Goal: Information Seeking & Learning: Check status

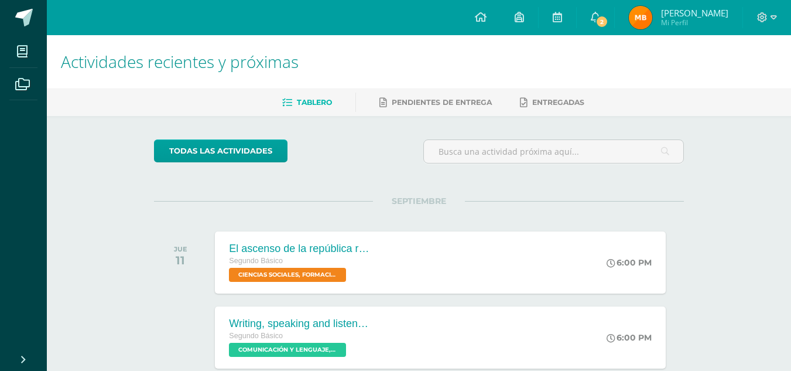
click at [644, 8] on img at bounding box center [640, 17] width 23 height 23
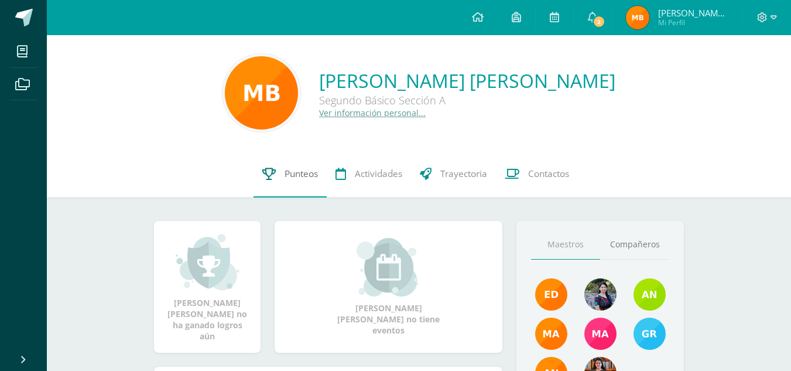
click at [288, 172] on span "Punteos" at bounding box center [301, 174] width 33 height 12
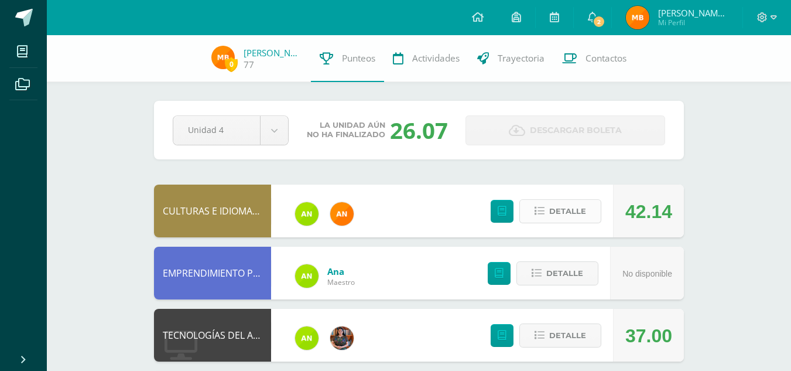
click at [557, 209] on span "Detalle" at bounding box center [568, 211] width 37 height 22
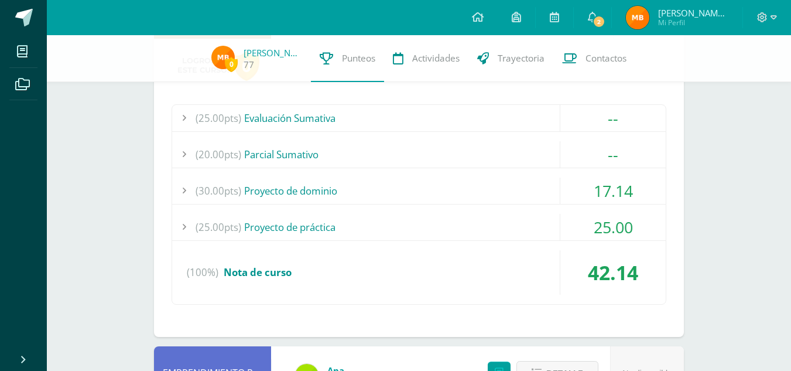
scroll to position [199, 0]
click at [421, 195] on div "(30.00pts) Proyecto de dominio" at bounding box center [419, 190] width 494 height 26
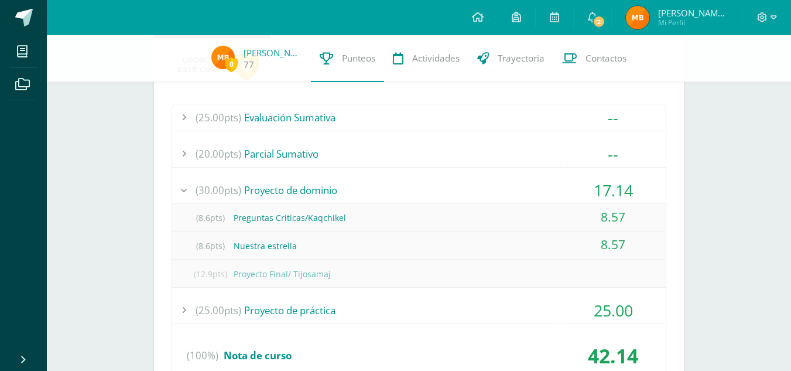
click at [421, 189] on div "(30.00pts) Proyecto de dominio" at bounding box center [419, 190] width 494 height 26
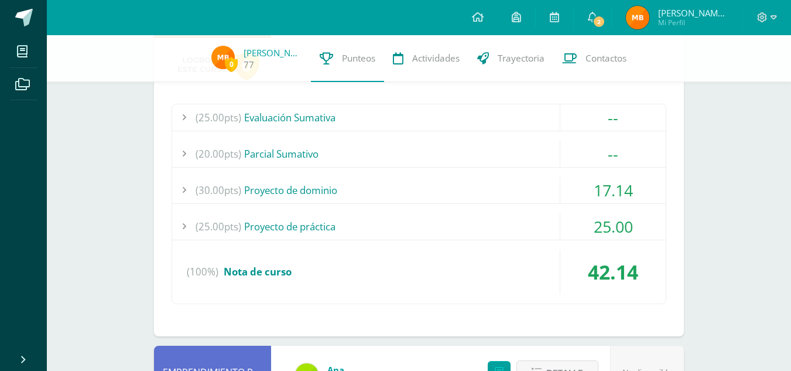
click at [408, 223] on div "(25.00pts) Proyecto de práctica" at bounding box center [419, 226] width 494 height 26
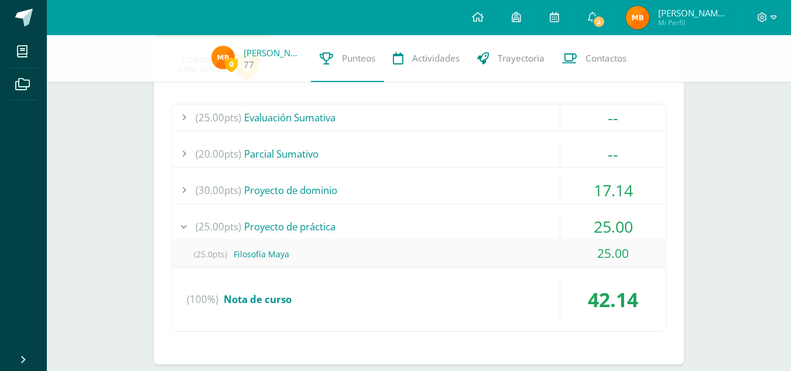
click at [408, 223] on div "(25.00pts) Proyecto de práctica" at bounding box center [419, 226] width 494 height 26
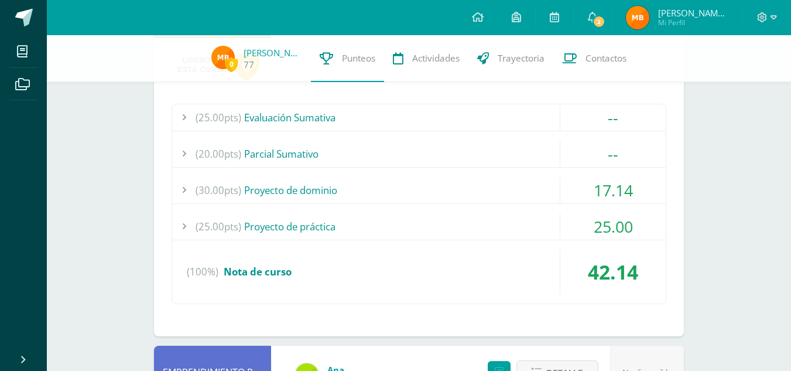
click at [351, 141] on div "(20.00pts) [GEOGRAPHIC_DATA]" at bounding box center [419, 154] width 494 height 26
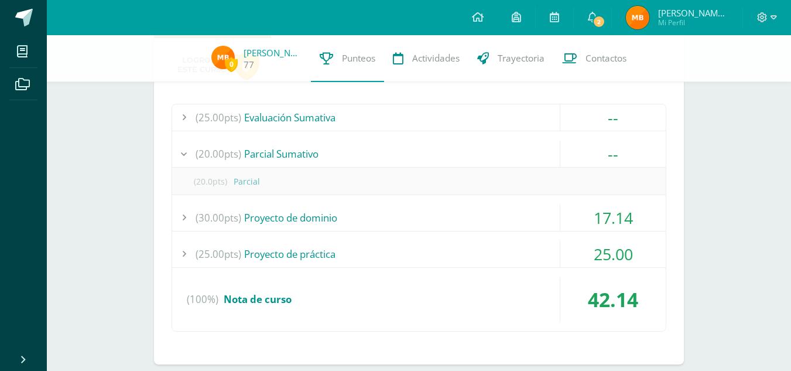
click at [351, 141] on div "(20.00pts) [GEOGRAPHIC_DATA]" at bounding box center [419, 154] width 494 height 26
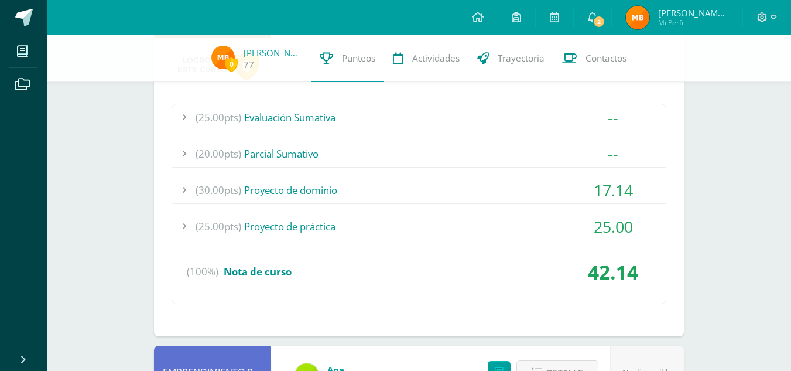
click at [338, 183] on div "(30.00pts) Proyecto de dominio" at bounding box center [419, 190] width 494 height 26
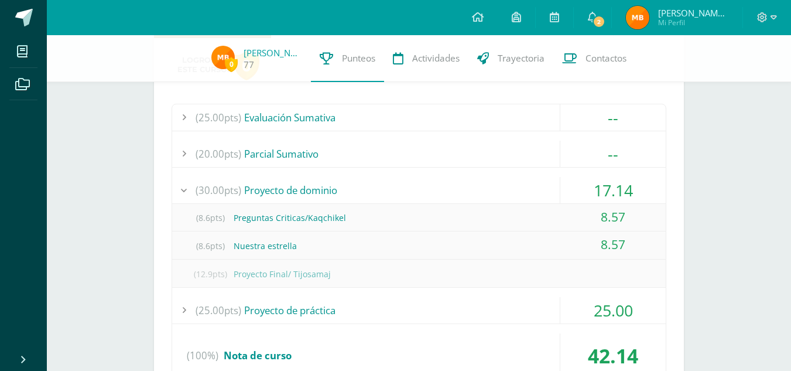
click at [290, 186] on div "(30.00pts) Proyecto de dominio" at bounding box center [419, 190] width 494 height 26
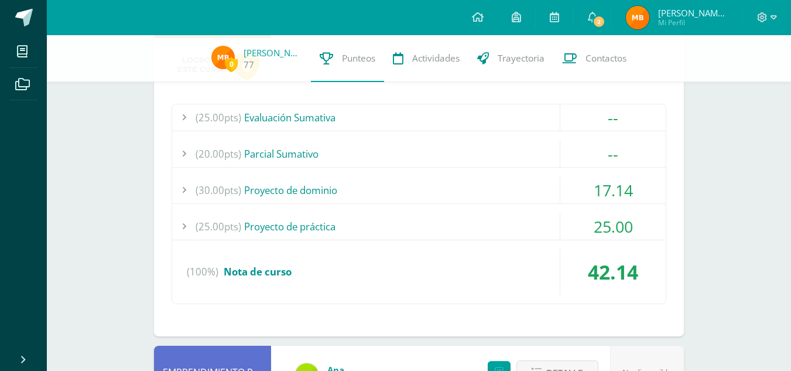
click at [316, 153] on div "(20.00pts) [GEOGRAPHIC_DATA]" at bounding box center [419, 154] width 494 height 26
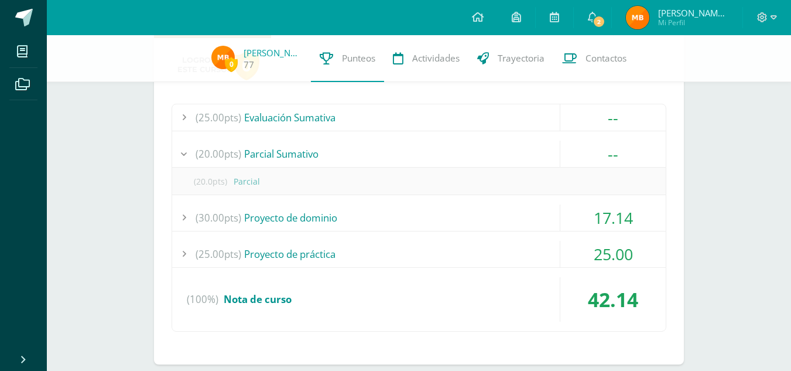
click at [316, 153] on div "(20.00pts) [GEOGRAPHIC_DATA]" at bounding box center [419, 154] width 494 height 26
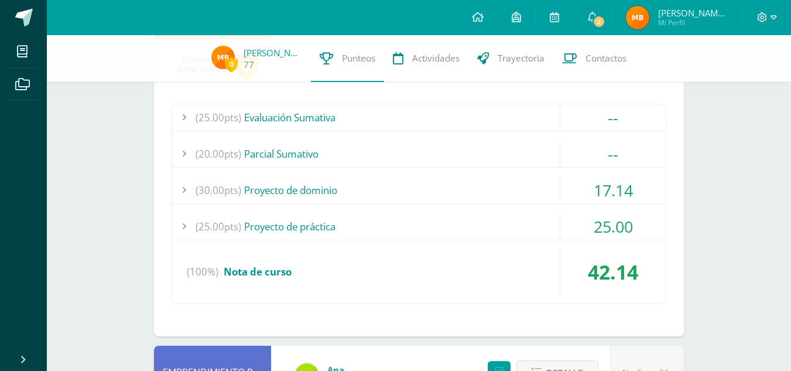
click at [339, 113] on div "(25.00pts) Evaluación Sumativa" at bounding box center [419, 117] width 494 height 26
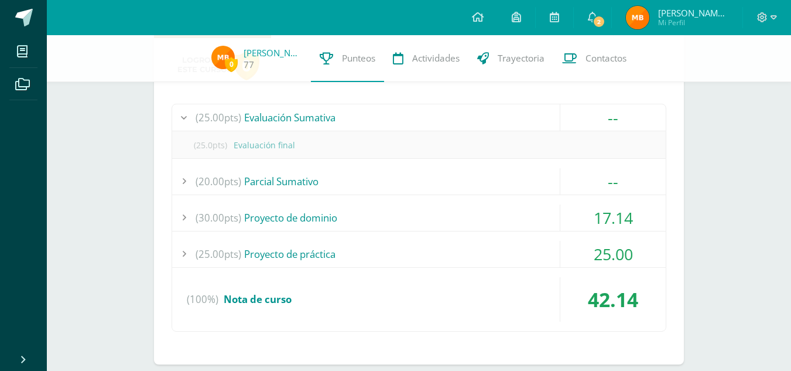
click at [339, 113] on div "(25.00pts) Evaluación Sumativa" at bounding box center [419, 117] width 494 height 26
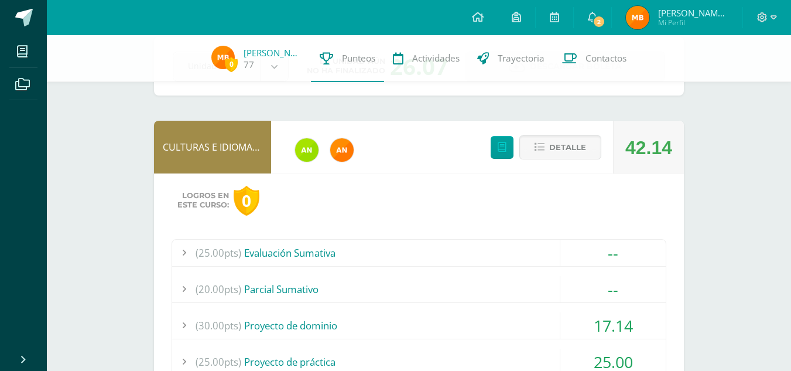
scroll to position [63, 0]
click at [559, 150] on span "Detalle" at bounding box center [568, 148] width 37 height 22
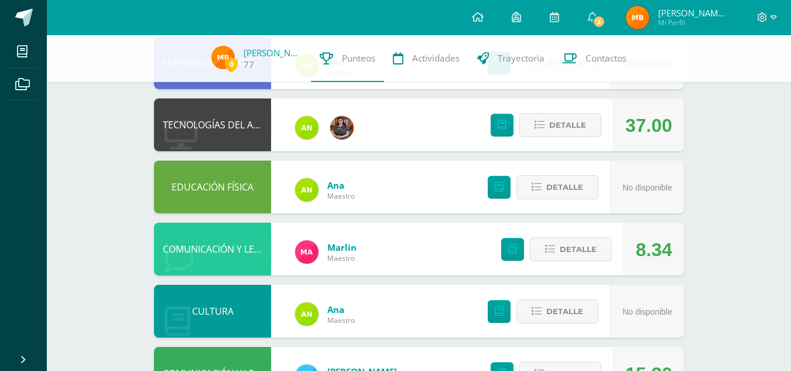
scroll to position [211, 0]
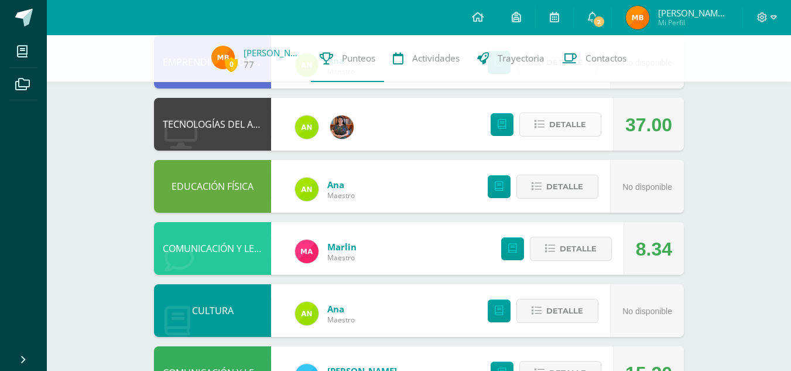
click at [551, 122] on span "Detalle" at bounding box center [568, 125] width 37 height 22
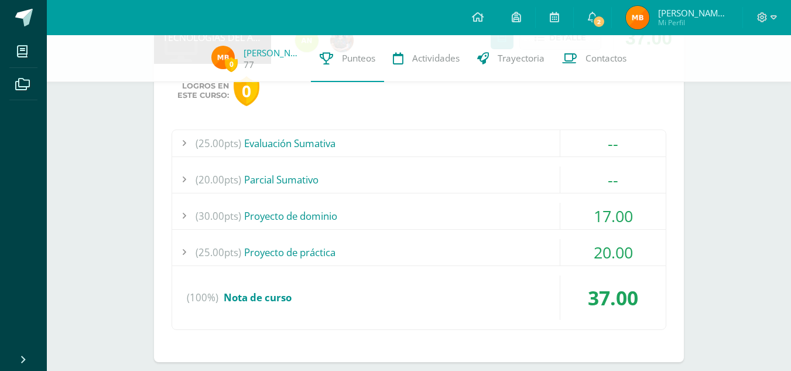
scroll to position [302, 0]
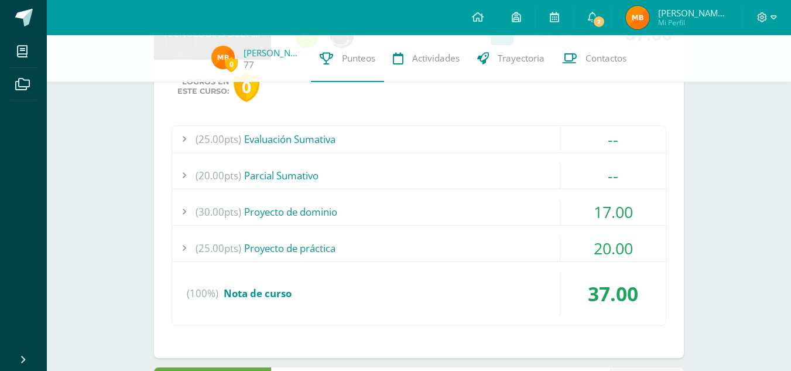
click at [350, 255] on div "(25.00pts) Proyecto de práctica" at bounding box center [419, 248] width 494 height 26
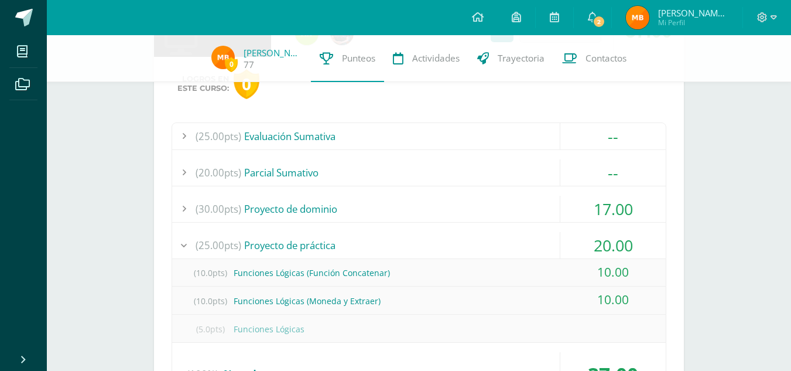
scroll to position [303, 0]
click at [327, 241] on div "(25.00pts) Proyecto de práctica" at bounding box center [419, 246] width 494 height 26
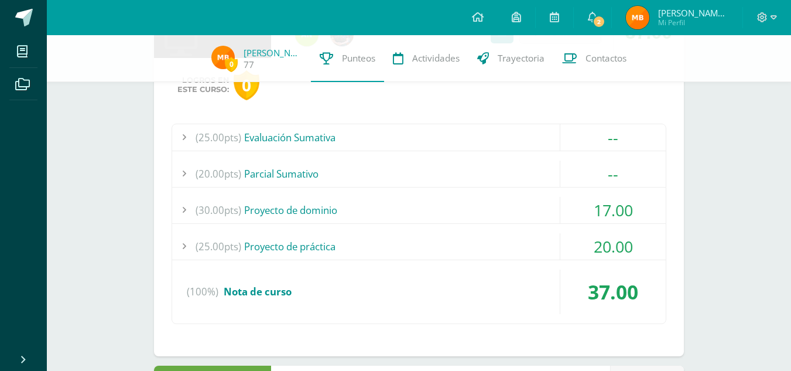
click at [328, 207] on div "(30.00pts) Proyecto de dominio" at bounding box center [419, 210] width 494 height 26
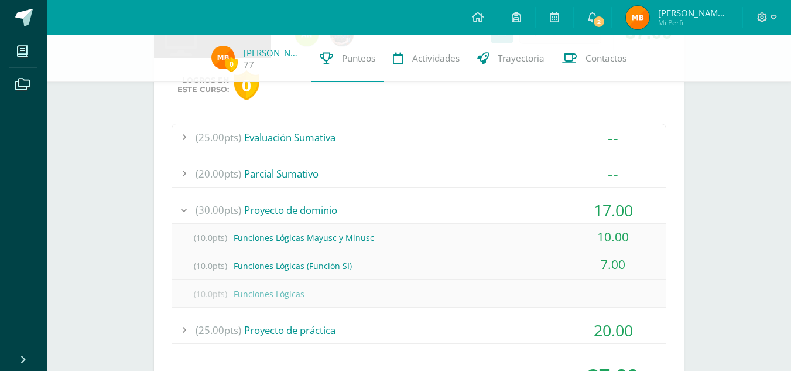
click at [328, 207] on div "(30.00pts) Proyecto de dominio" at bounding box center [419, 210] width 494 height 26
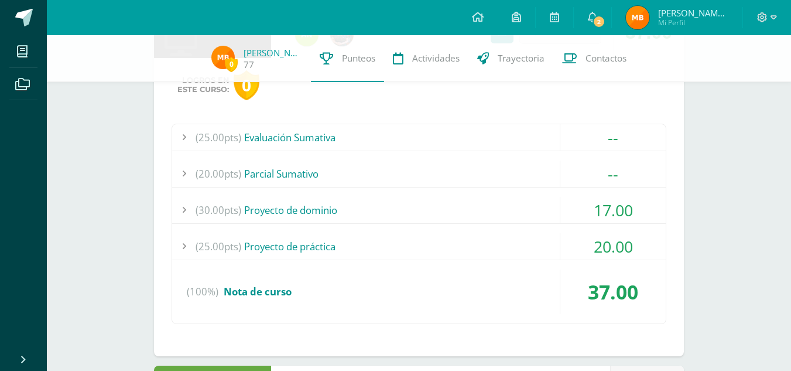
click at [328, 207] on div "(30.00pts) Proyecto de dominio" at bounding box center [419, 210] width 494 height 26
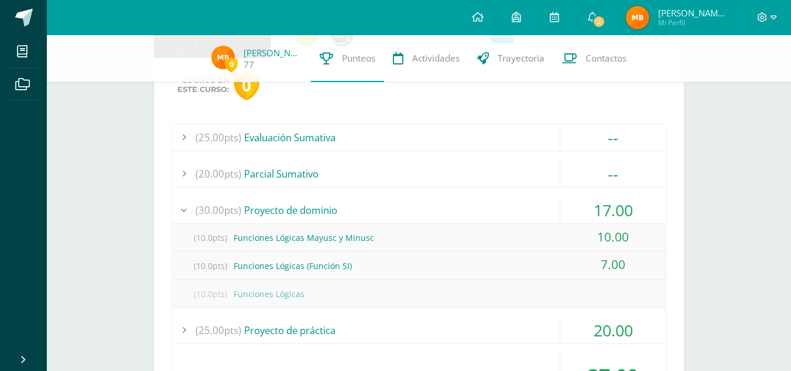
drag, startPoint x: 328, startPoint y: 207, endPoint x: 289, endPoint y: 206, distance: 38.7
click at [289, 206] on div "(30.00pts) Proyecto de dominio" at bounding box center [419, 210] width 494 height 26
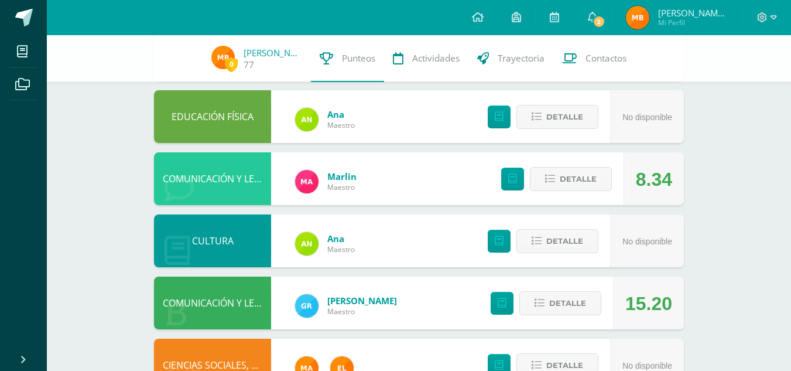
scroll to position [581, 0]
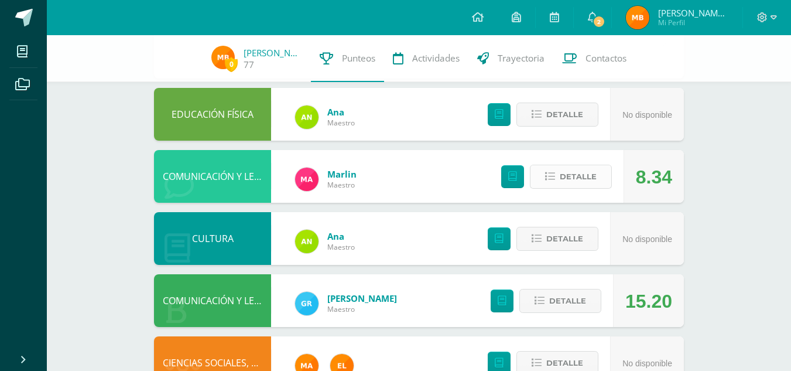
click at [554, 170] on button "Detalle" at bounding box center [571, 177] width 82 height 24
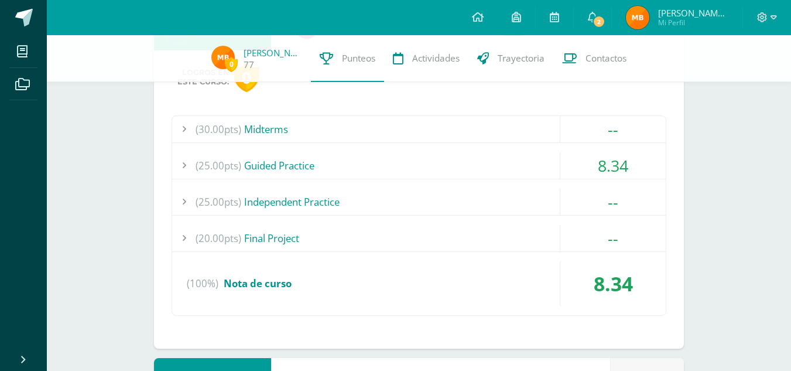
scroll to position [735, 0]
click at [274, 160] on div "(25.00pts) Guided Practice" at bounding box center [419, 164] width 494 height 26
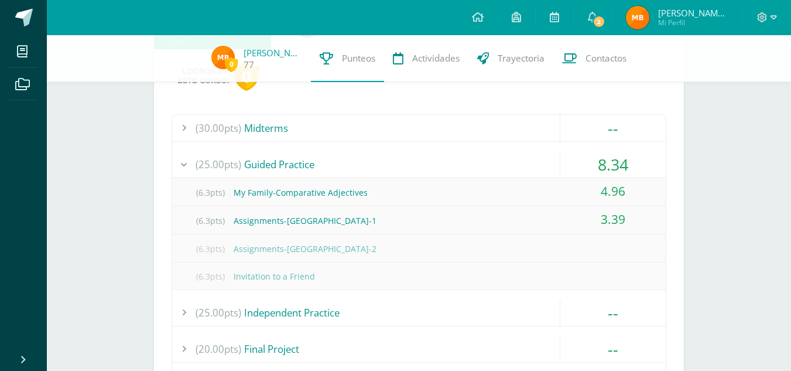
click at [350, 166] on div "(25.00pts) Guided Practice" at bounding box center [419, 164] width 494 height 26
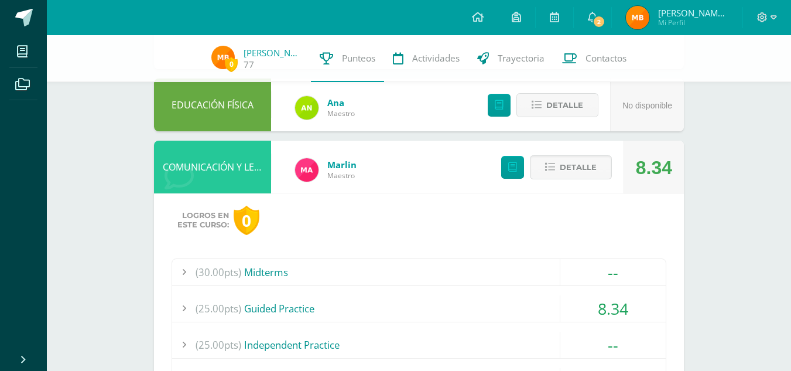
scroll to position [590, 0]
click at [543, 169] on button "Detalle" at bounding box center [571, 168] width 82 height 24
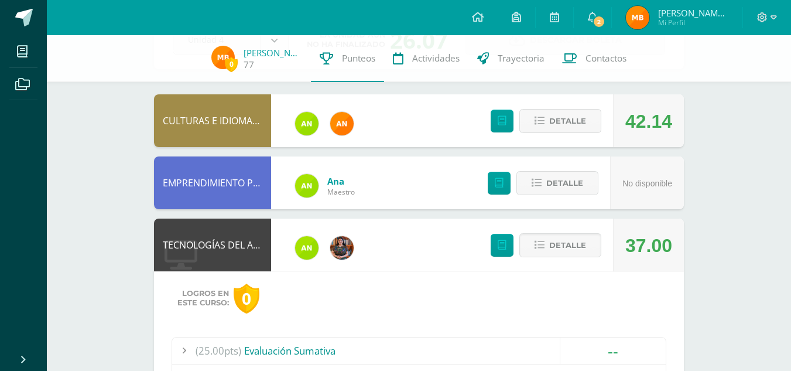
scroll to position [88, 0]
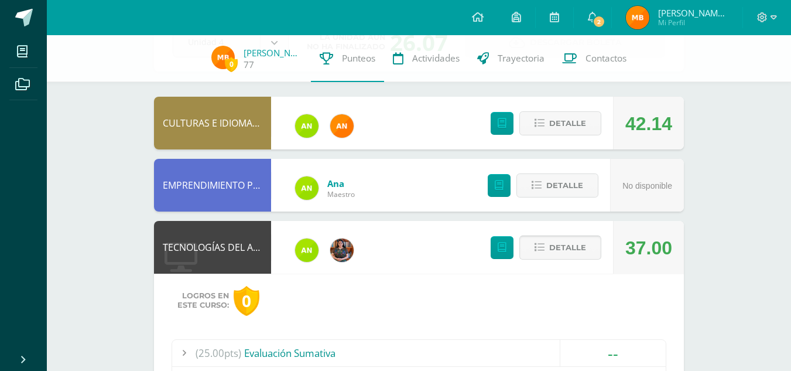
click at [555, 251] on span "Detalle" at bounding box center [568, 248] width 37 height 22
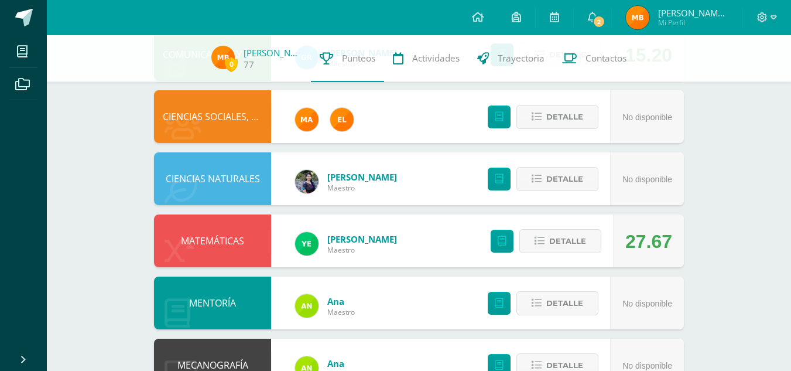
scroll to position [528, 0]
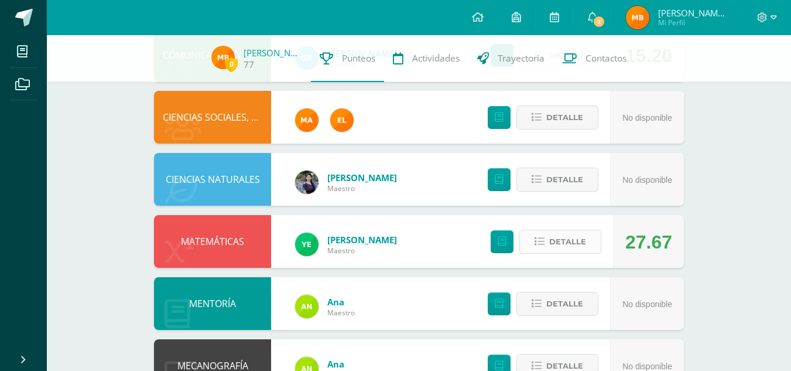
click at [555, 235] on span "Detalle" at bounding box center [568, 242] width 37 height 22
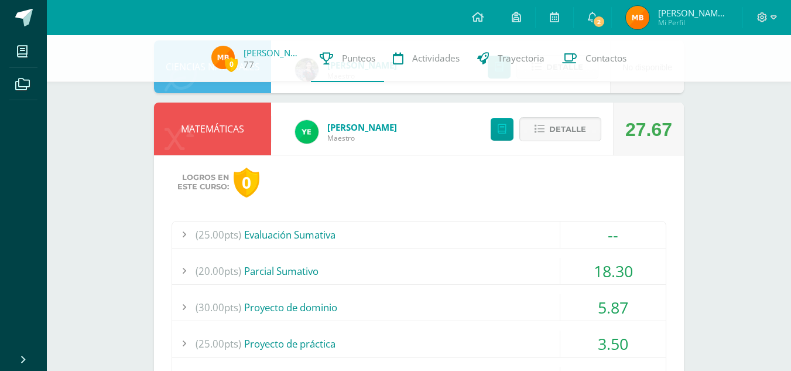
scroll to position [640, 0]
click at [561, 133] on span "Detalle" at bounding box center [568, 130] width 37 height 22
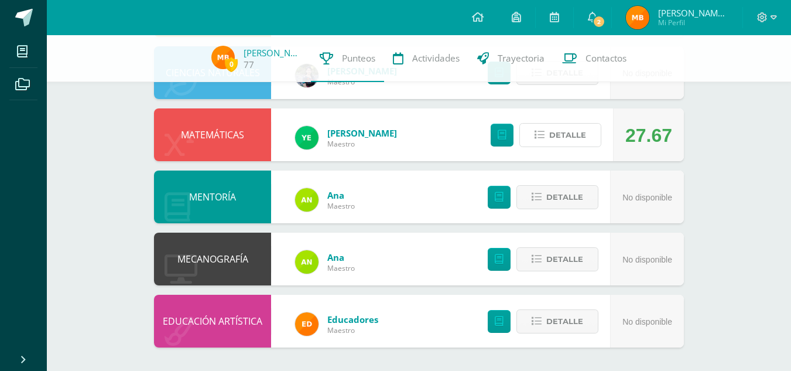
scroll to position [634, 0]
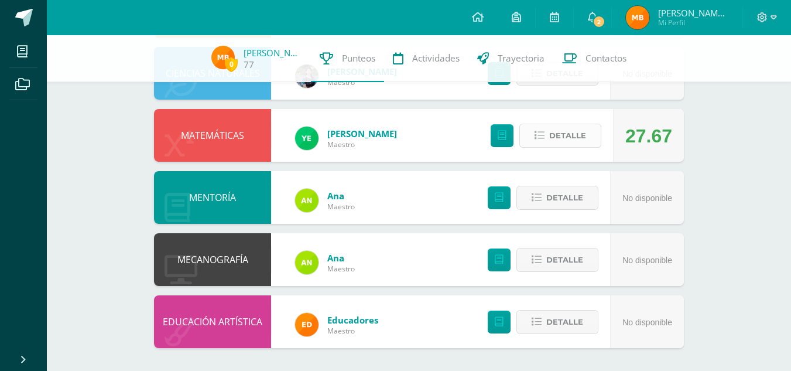
click at [533, 135] on button "Detalle" at bounding box center [561, 136] width 82 height 24
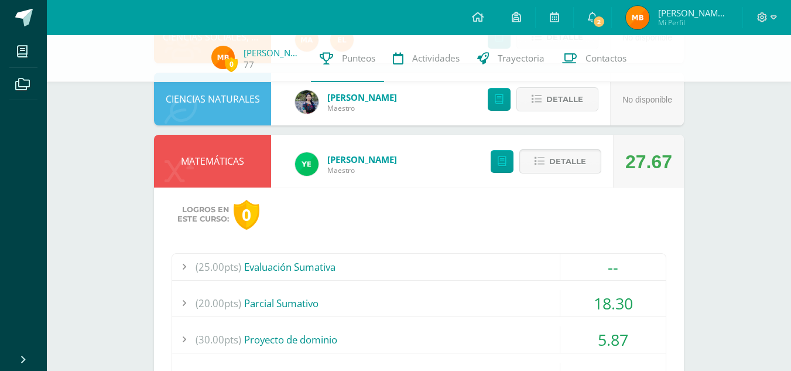
scroll to position [608, 0]
click at [541, 159] on icon at bounding box center [540, 162] width 10 height 10
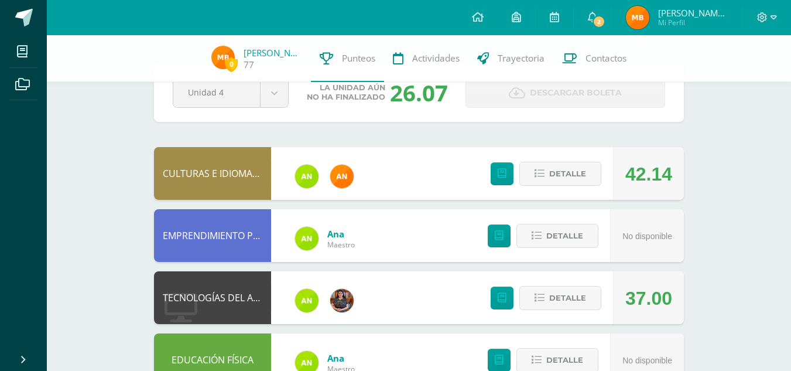
scroll to position [0, 0]
